Goal: Task Accomplishment & Management: Manage account settings

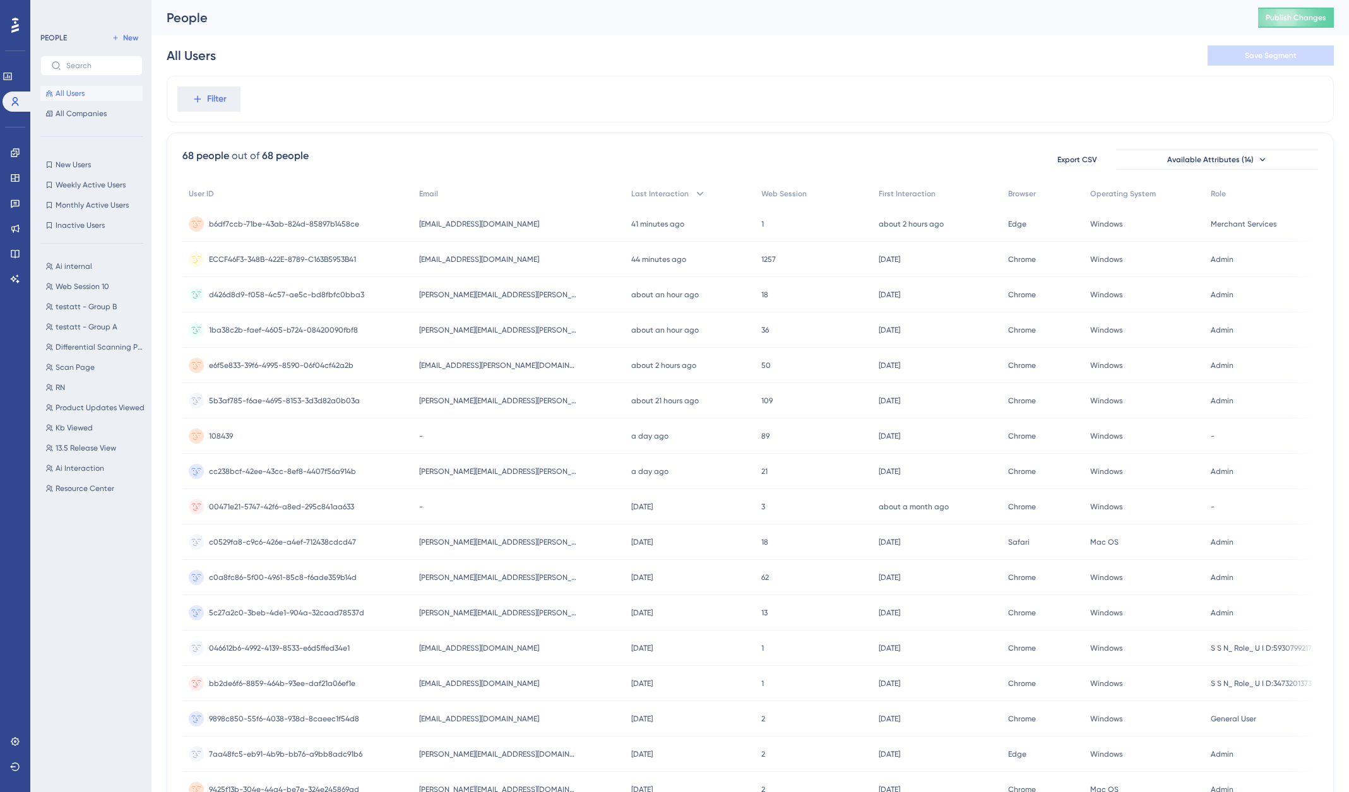
click at [419, 63] on div "All Users Save Segment" at bounding box center [750, 55] width 1167 height 40
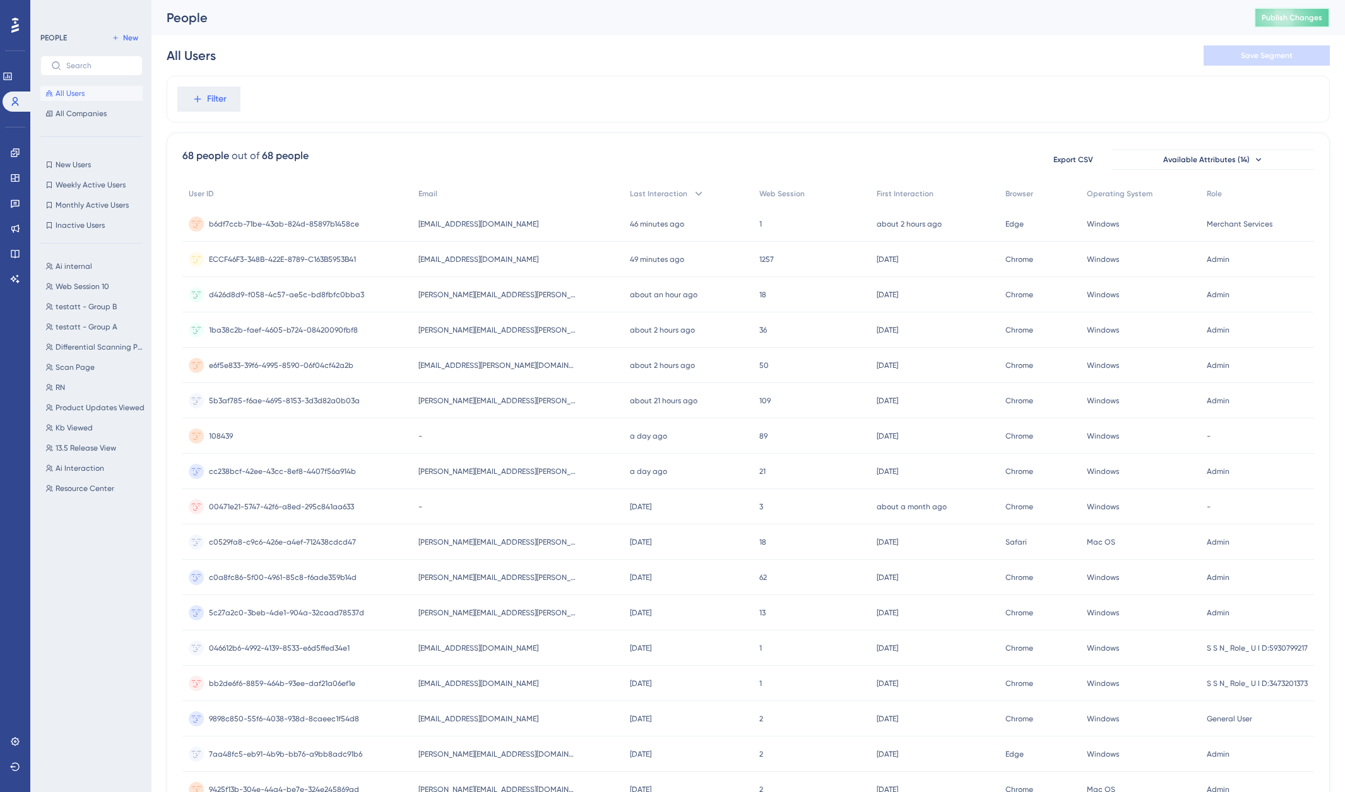
click at [1291, 16] on span "Publish Changes" at bounding box center [1292, 18] width 61 height 10
click at [1305, 14] on span "Publish Changes" at bounding box center [1292, 18] width 61 height 10
click at [83, 114] on span "All Companies" at bounding box center [81, 114] width 51 height 10
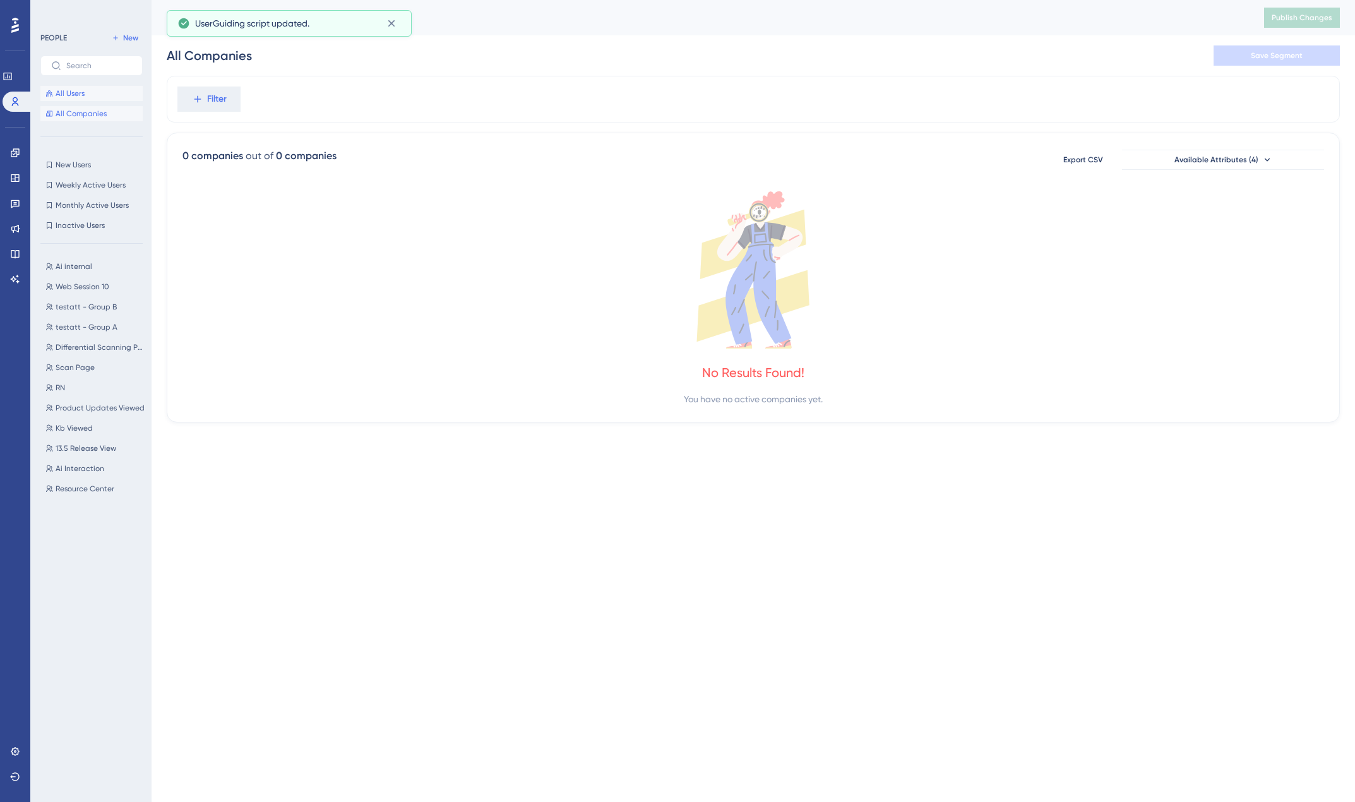
click at [64, 94] on span "All Users" at bounding box center [70, 93] width 29 height 10
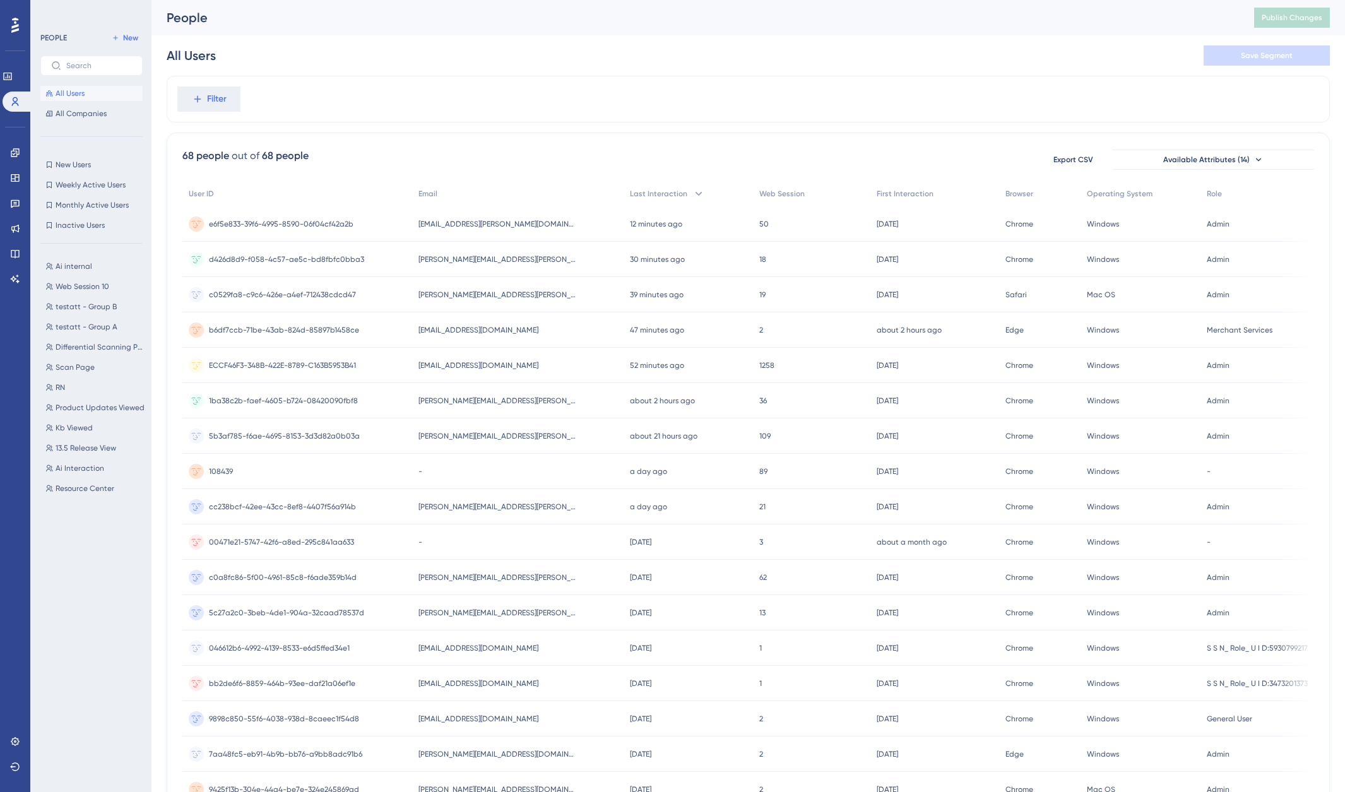
click at [600, 66] on div "All Users Save Segment" at bounding box center [749, 55] width 1164 height 40
